Goal: Task Accomplishment & Management: Use online tool/utility

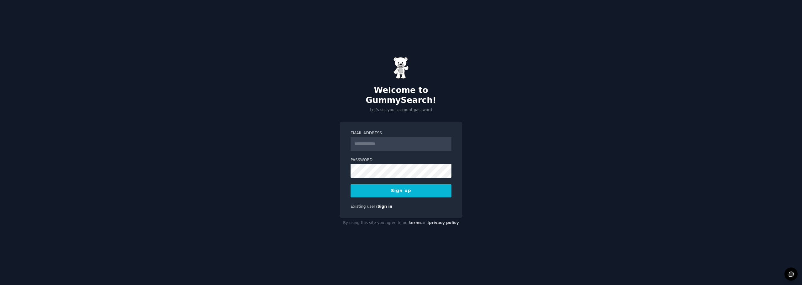
click at [396, 142] on input "Email Address" at bounding box center [400, 144] width 101 height 14
type input "**********"
click at [416, 189] on button "Sign up" at bounding box center [400, 190] width 101 height 13
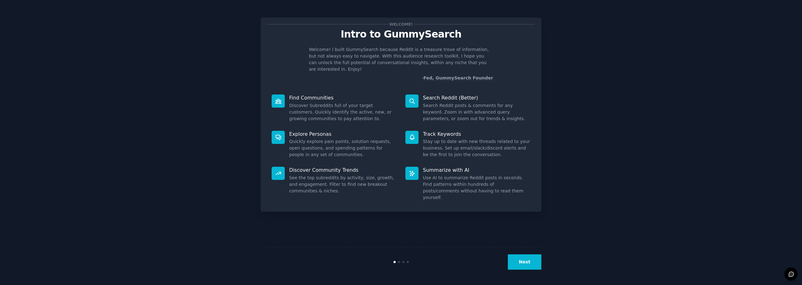
click at [522, 263] on button "Next" at bounding box center [525, 262] width 34 height 15
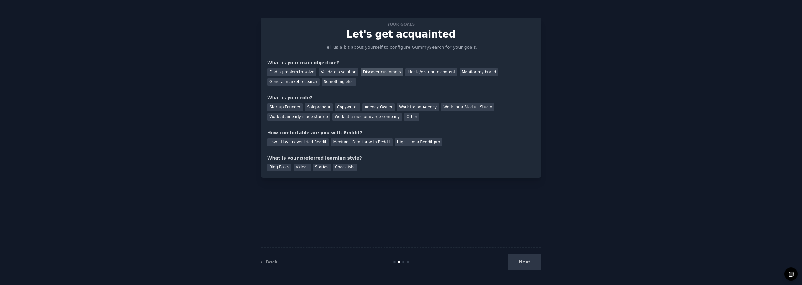
click at [373, 72] on div "Discover customers" at bounding box center [382, 72] width 42 height 8
click at [411, 73] on div "Ideate/distribute content" at bounding box center [431, 72] width 52 height 8
click at [367, 109] on div "Agency Owner" at bounding box center [378, 107] width 32 height 8
click at [405, 107] on div "Work for an Agency" at bounding box center [418, 107] width 42 height 8
click at [401, 145] on div "High - I'm a Reddit pro" at bounding box center [419, 142] width 48 height 8
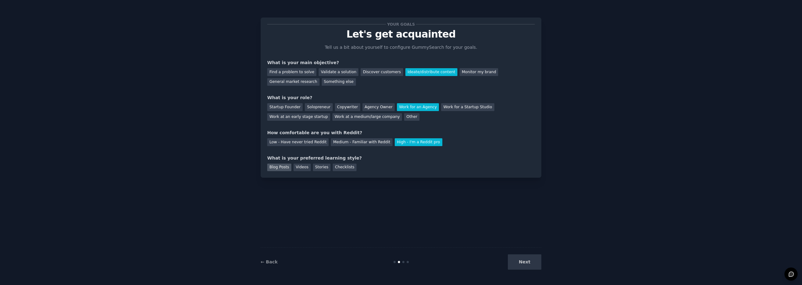
click at [278, 167] on div "Blog Posts" at bounding box center [279, 168] width 24 height 8
click at [298, 169] on div "Videos" at bounding box center [301, 168] width 17 height 8
click at [524, 265] on button "Next" at bounding box center [525, 262] width 34 height 15
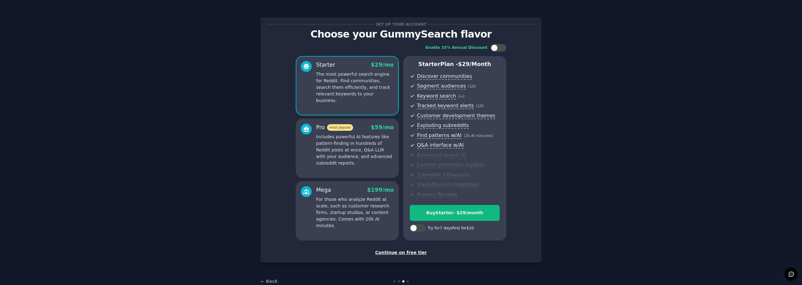
click at [395, 252] on div "Continue on free tier" at bounding box center [400, 253] width 267 height 7
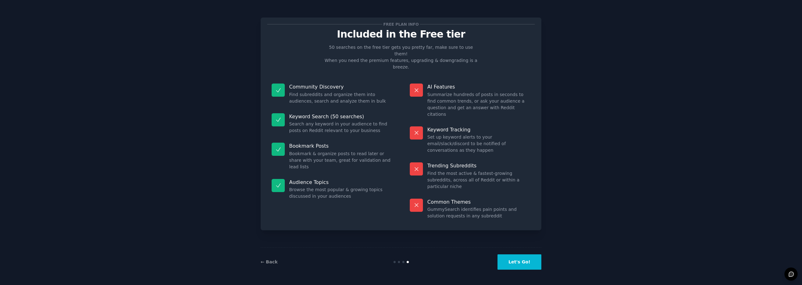
click at [520, 262] on button "Let's Go!" at bounding box center [519, 262] width 44 height 15
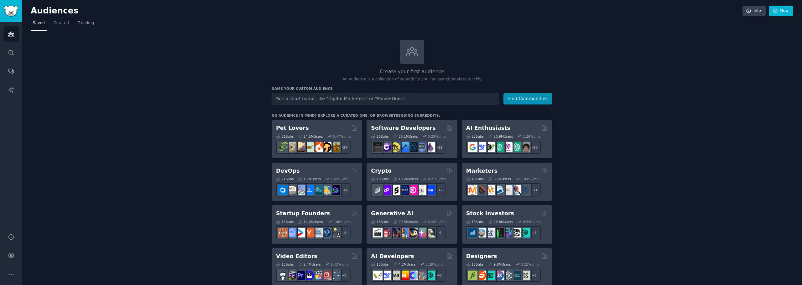
click at [296, 100] on input "text" at bounding box center [385, 99] width 227 height 12
type input "IT Professionals"
click at [518, 97] on button "Find Communities" at bounding box center [527, 99] width 49 height 12
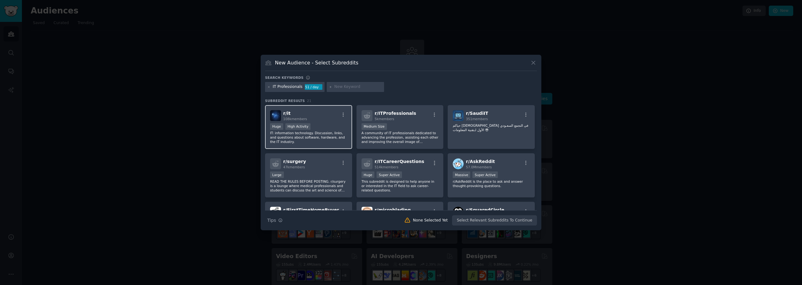
click at [312, 140] on p "IT: information technology. Discussion, links, and questions about software, ha…" at bounding box center [308, 137] width 77 height 13
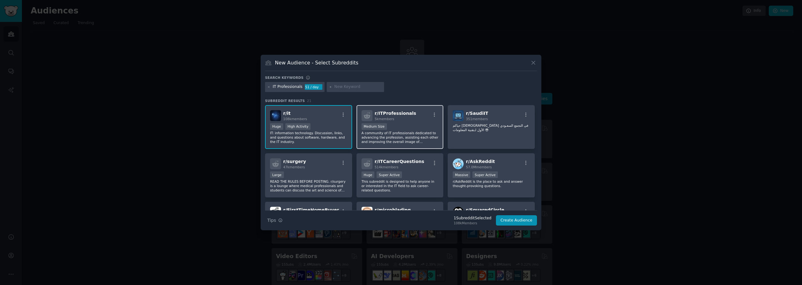
click at [407, 139] on p "A community of IT professionals dedicated to advancing the profession, assistin…" at bounding box center [399, 137] width 77 height 13
click at [339, 88] on input "text" at bounding box center [358, 87] width 48 height 6
type input "sysadmin"
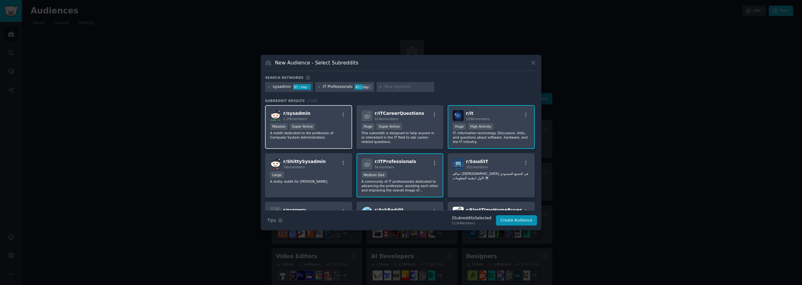
click at [322, 122] on div "r/ sysadmin 1.2M members Massive Super Active A reddit dedicated to the profess…" at bounding box center [308, 127] width 87 height 44
click at [330, 172] on div "Large" at bounding box center [308, 176] width 77 height 8
click at [520, 219] on button "Create Audience" at bounding box center [516, 220] width 41 height 11
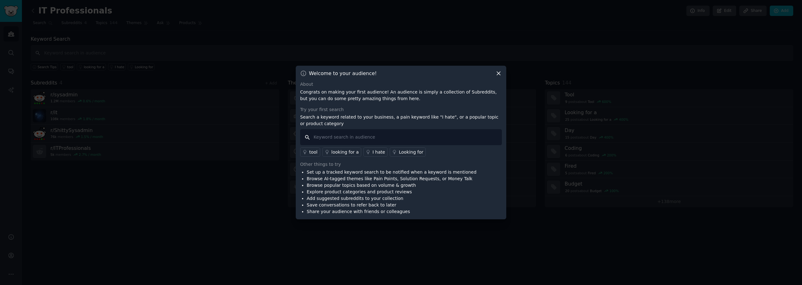
click at [336, 139] on input "text" at bounding box center [401, 137] width 202 height 16
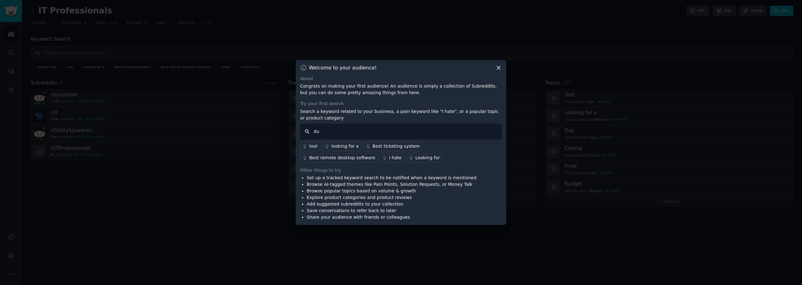
type input "d"
type input "mfa"
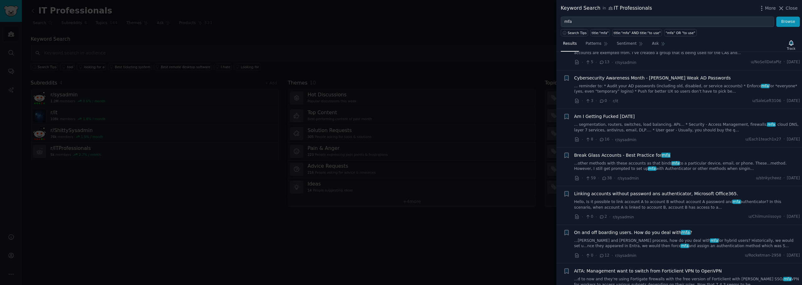
scroll to position [219, 0]
